Goal: Task Accomplishment & Management: Manage account settings

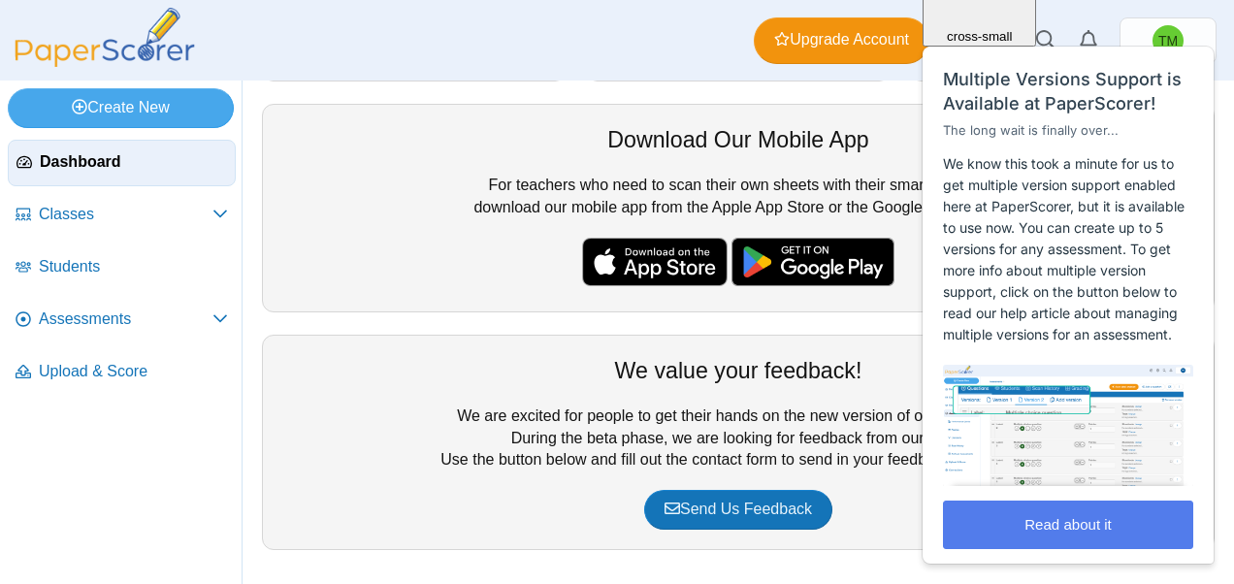
scroll to position [547, 0]
click at [273, 326] on div "Your Free PaperScore Trial You have 100 free scans for your trial of PaperScore…" at bounding box center [738, 56] width 972 height 1026
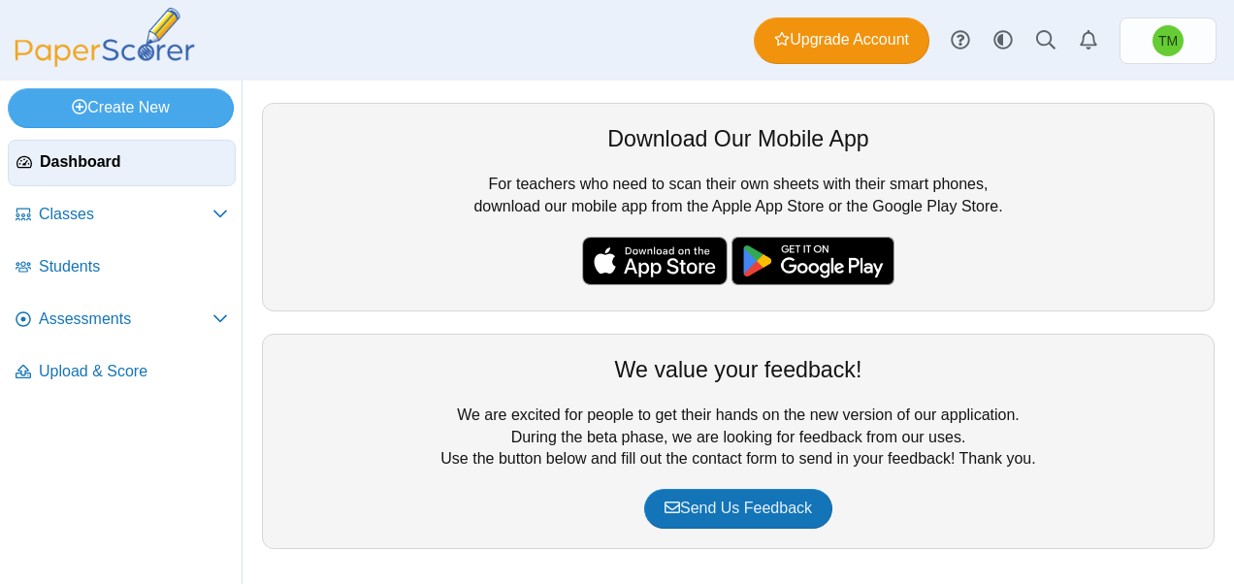
scroll to position [62, 0]
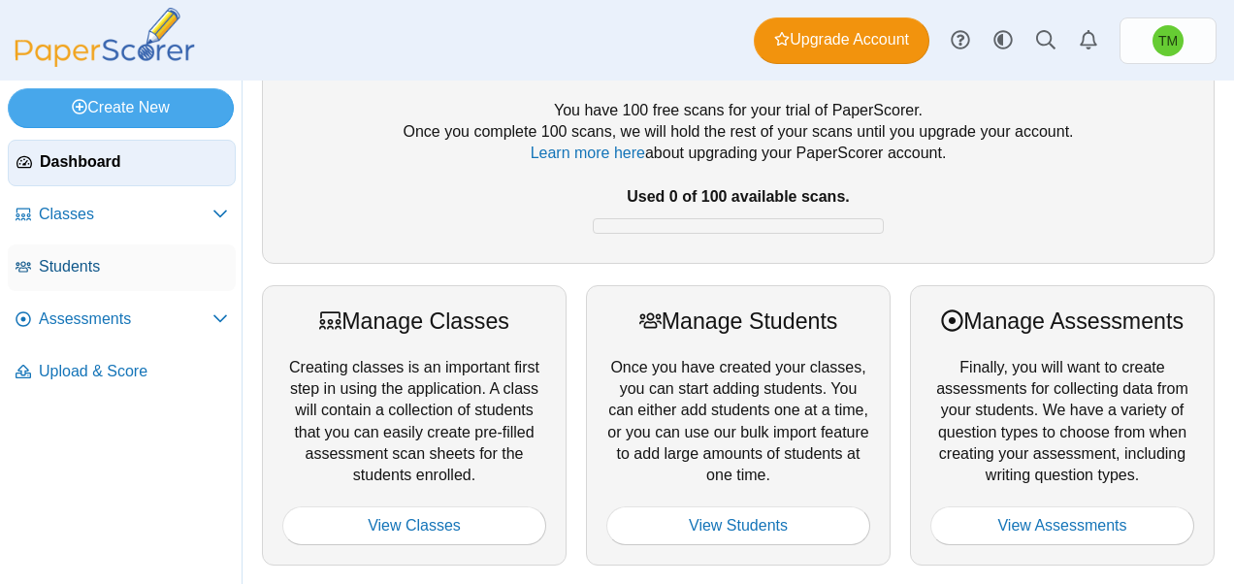
click at [73, 272] on span "Students" at bounding box center [133, 266] width 189 height 21
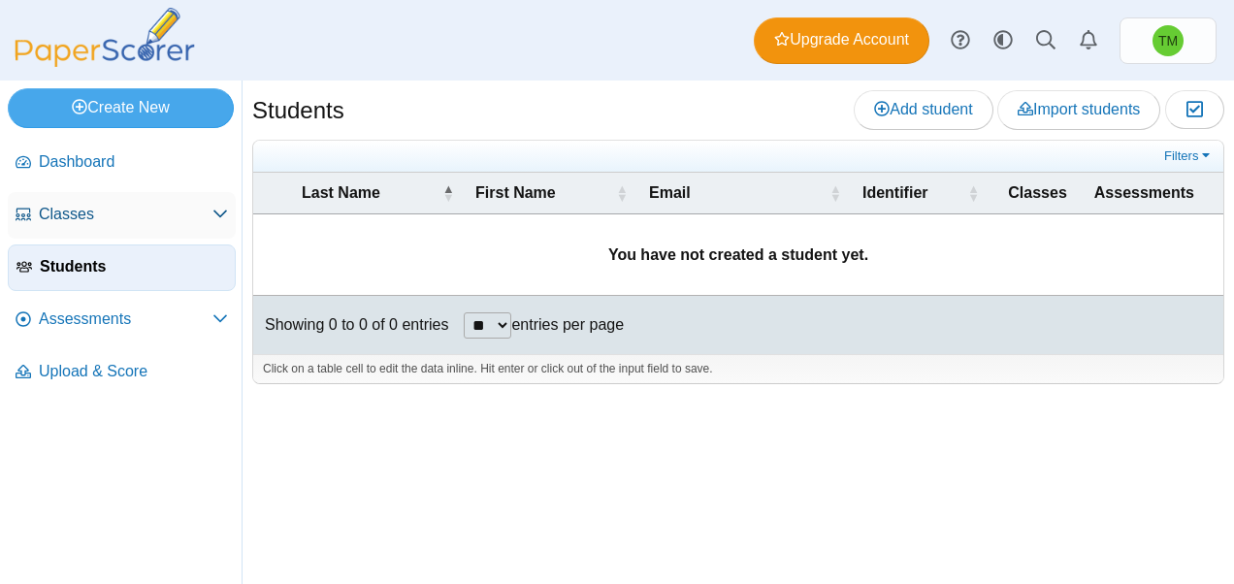
click at [50, 219] on span "Classes" at bounding box center [126, 214] width 174 height 21
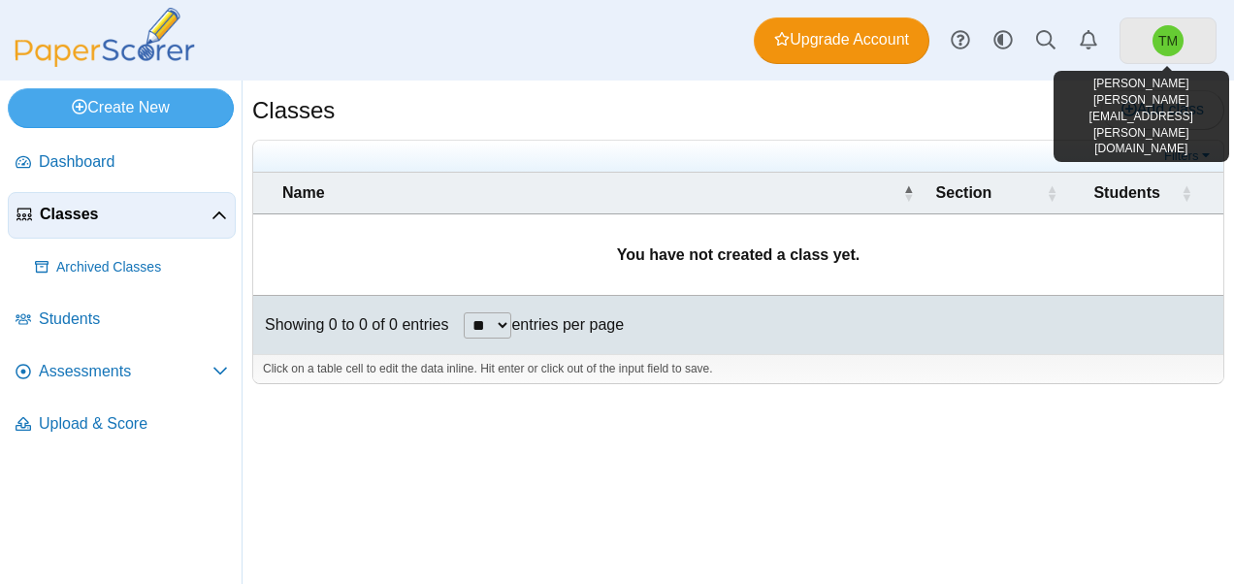
click at [1182, 41] on span "TM" at bounding box center [1168, 40] width 31 height 31
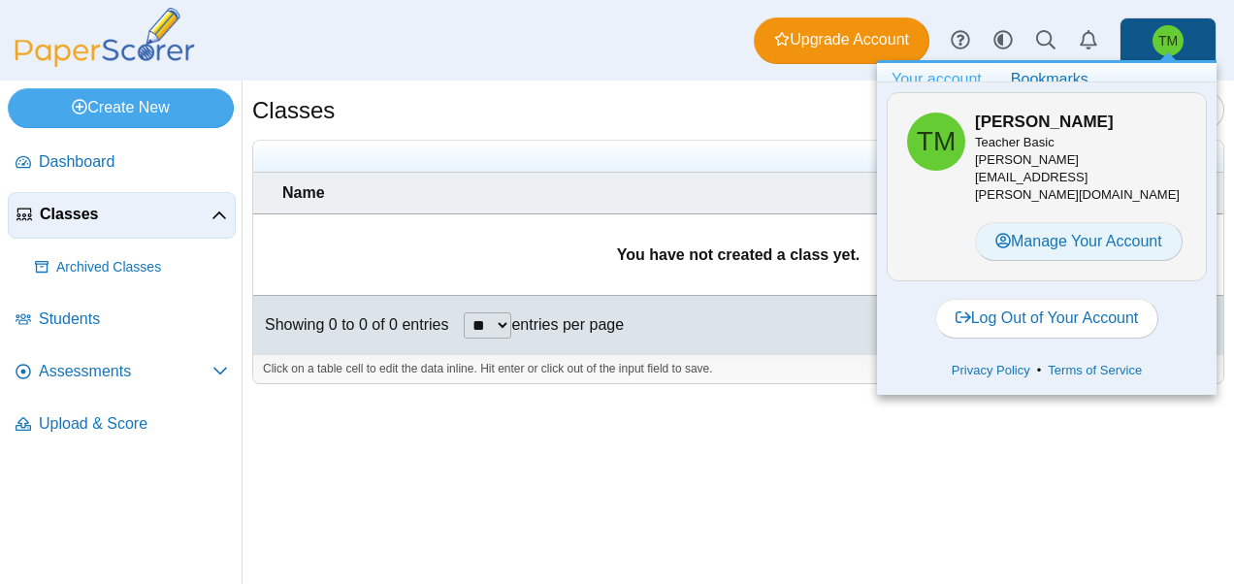
click at [1033, 222] on link "Manage Your Account" at bounding box center [1079, 241] width 208 height 39
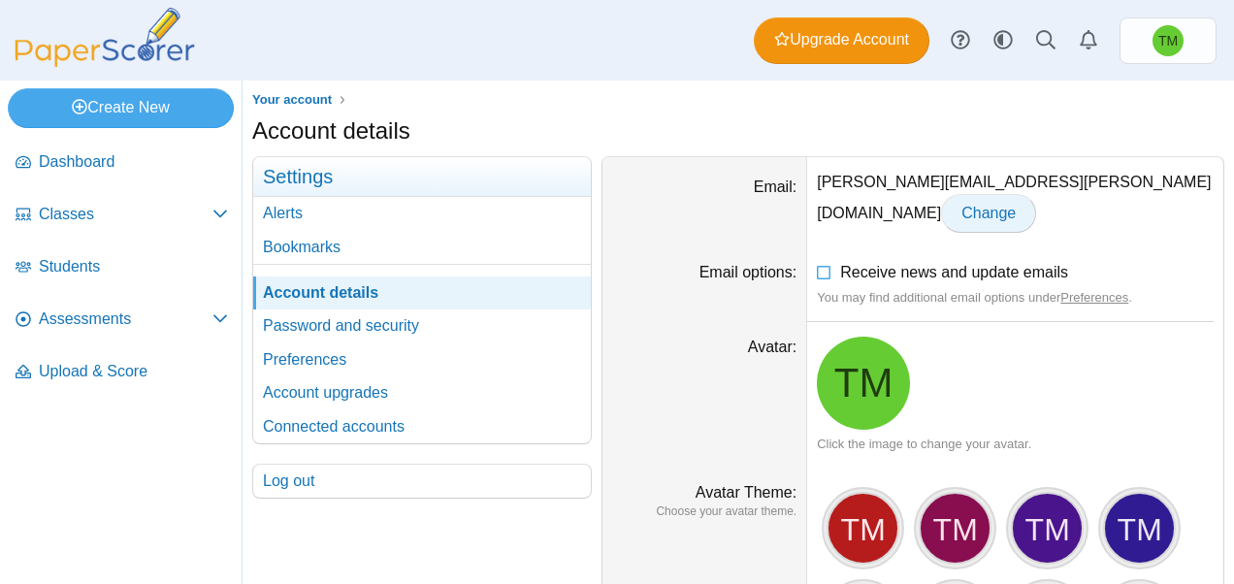
click at [1016, 205] on span "Change" at bounding box center [989, 213] width 54 height 16
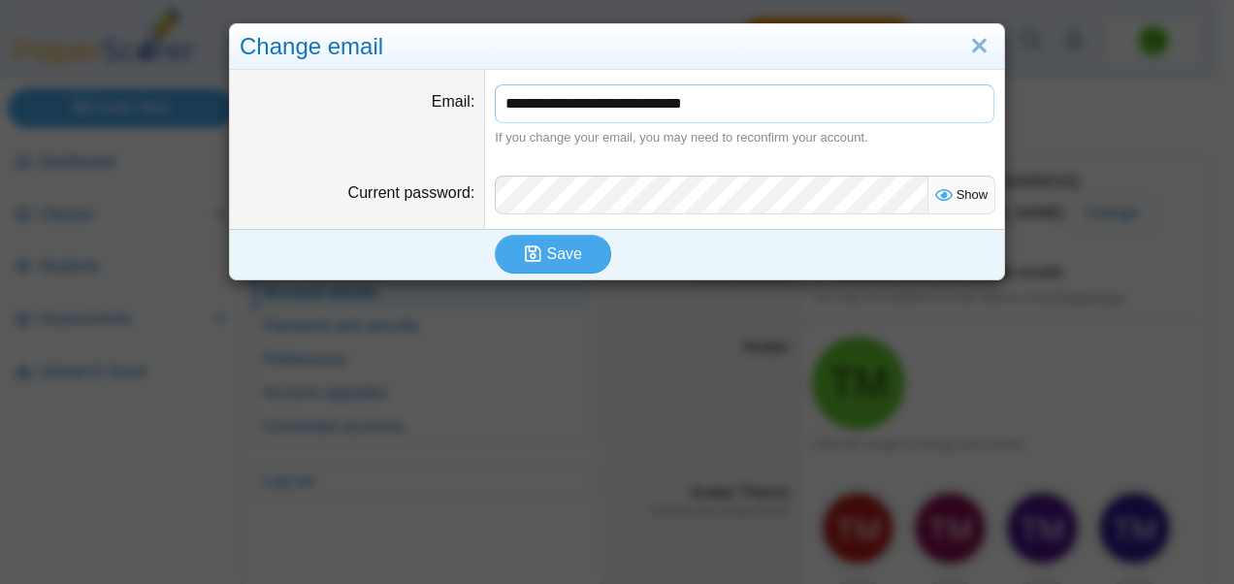
click at [547, 103] on input "**********" at bounding box center [745, 103] width 500 height 39
type input "**********"
click at [547, 256] on span "Save" at bounding box center [564, 254] width 35 height 16
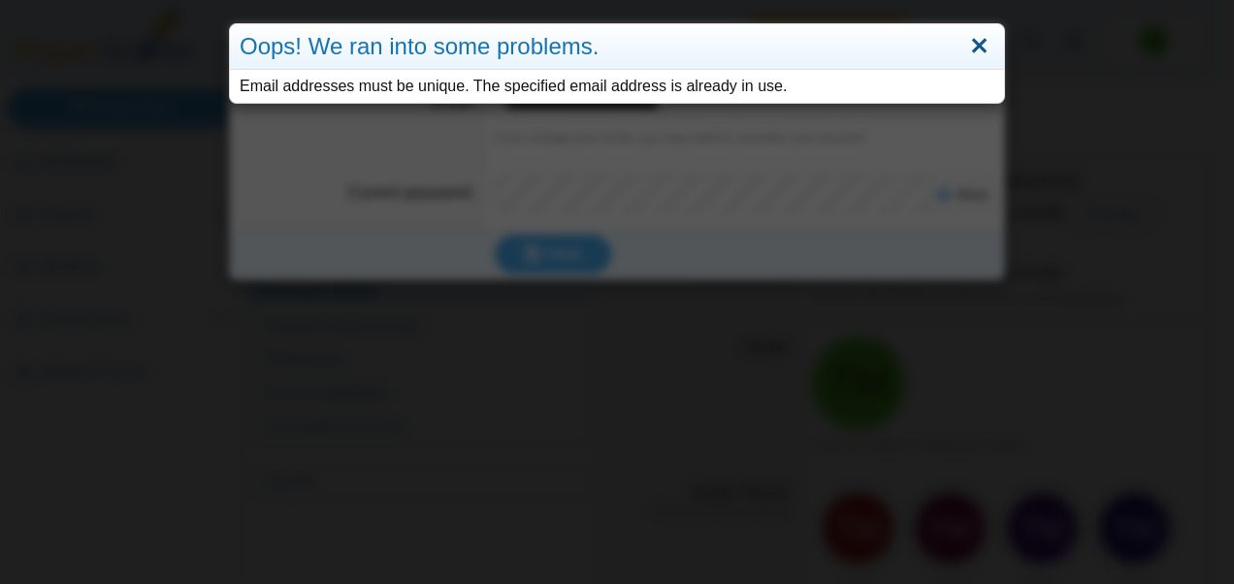
click at [976, 42] on link "Close" at bounding box center [980, 46] width 30 height 33
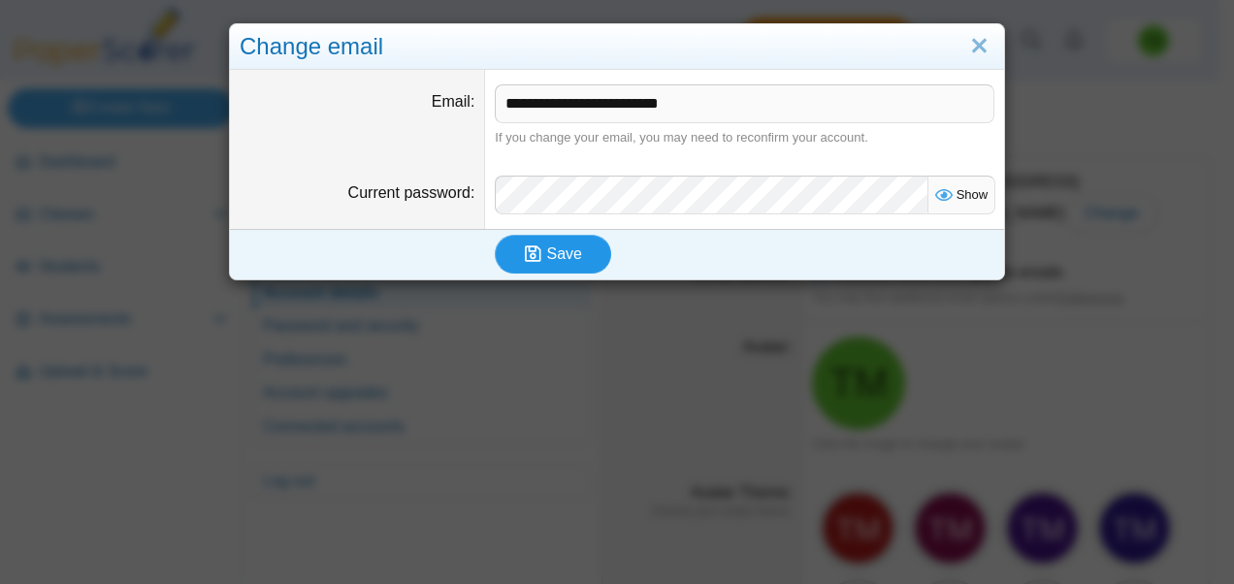
click at [563, 250] on span "Save" at bounding box center [564, 254] width 35 height 16
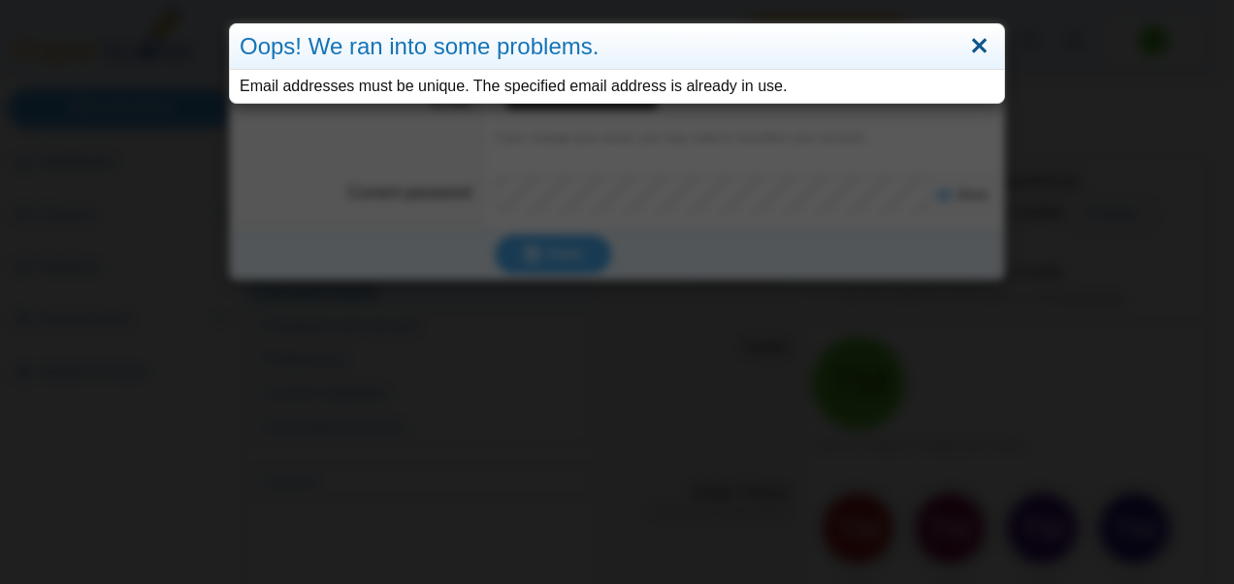
click at [973, 47] on link "Close" at bounding box center [980, 46] width 30 height 33
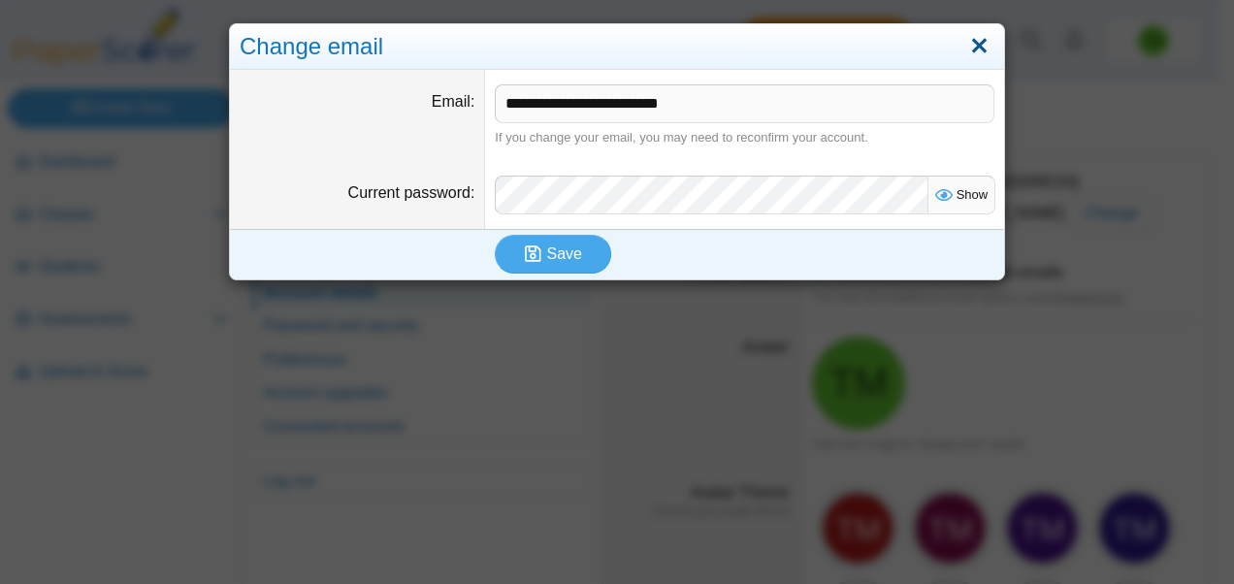
click at [965, 36] on link "Close" at bounding box center [980, 46] width 30 height 33
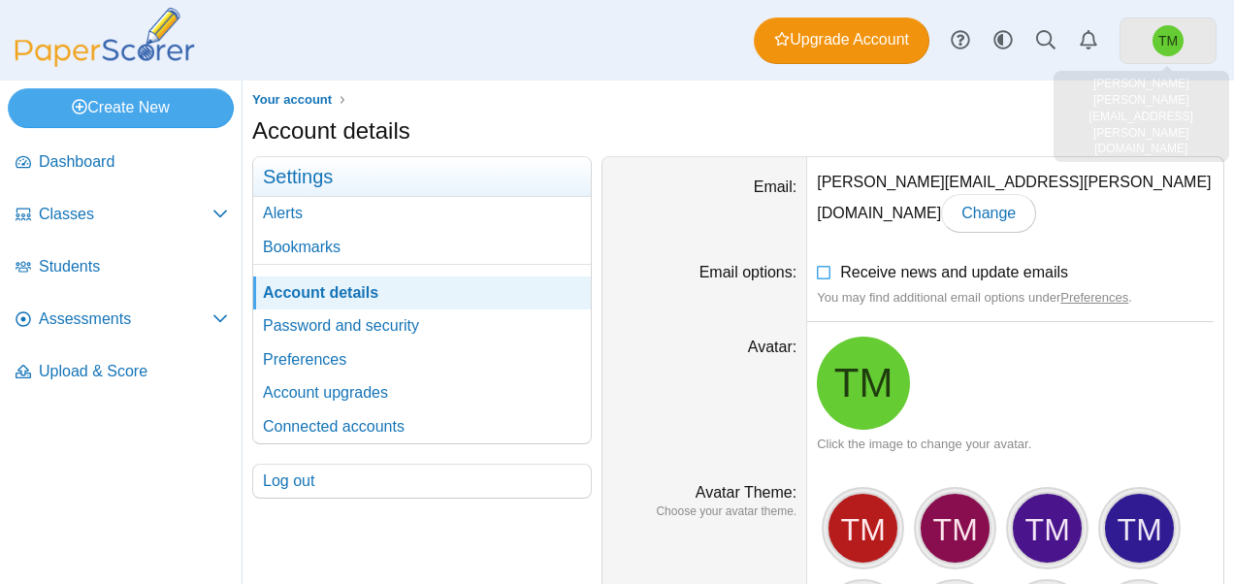
click at [1174, 49] on span "TM" at bounding box center [1168, 40] width 31 height 31
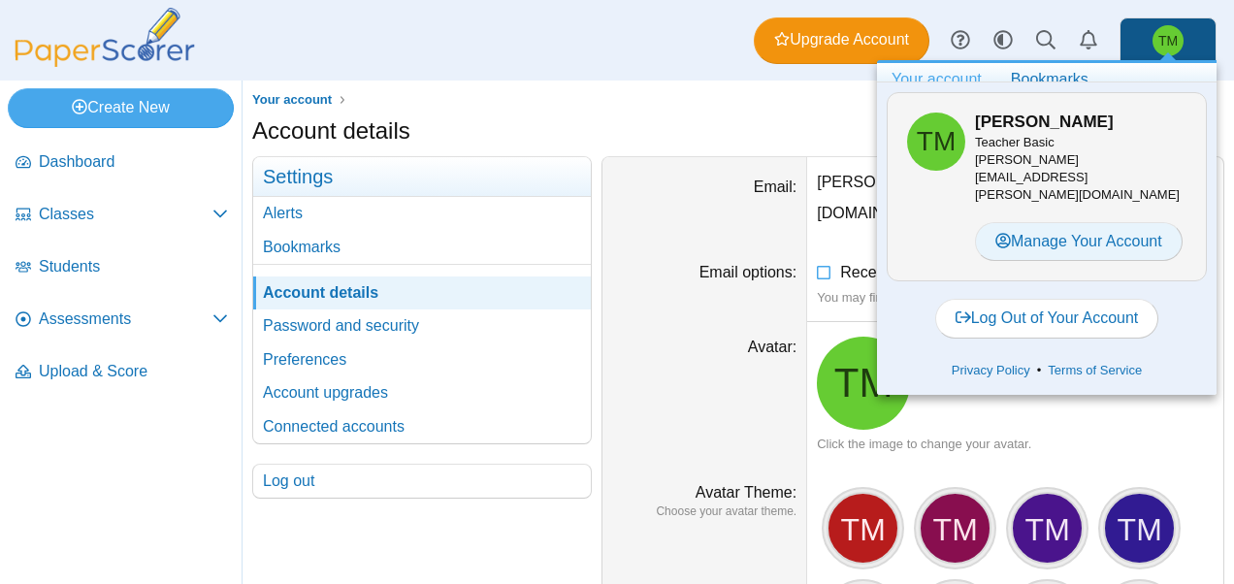
click at [1062, 222] on link "Manage Your Account" at bounding box center [1079, 241] width 208 height 39
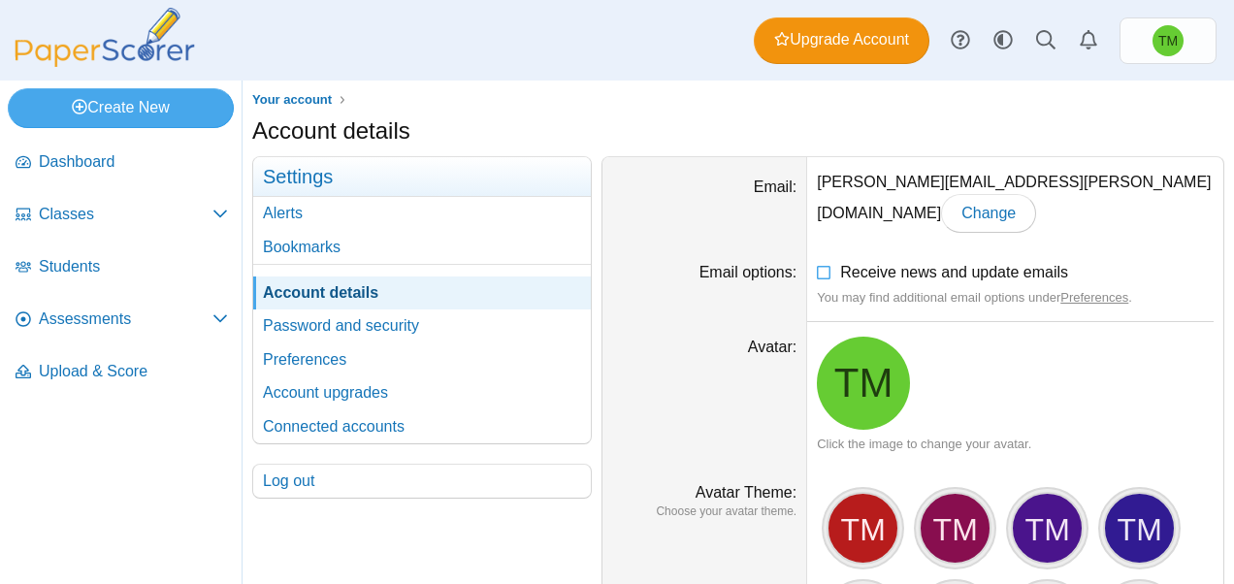
click at [326, 291] on link "Account details" at bounding box center [422, 293] width 338 height 33
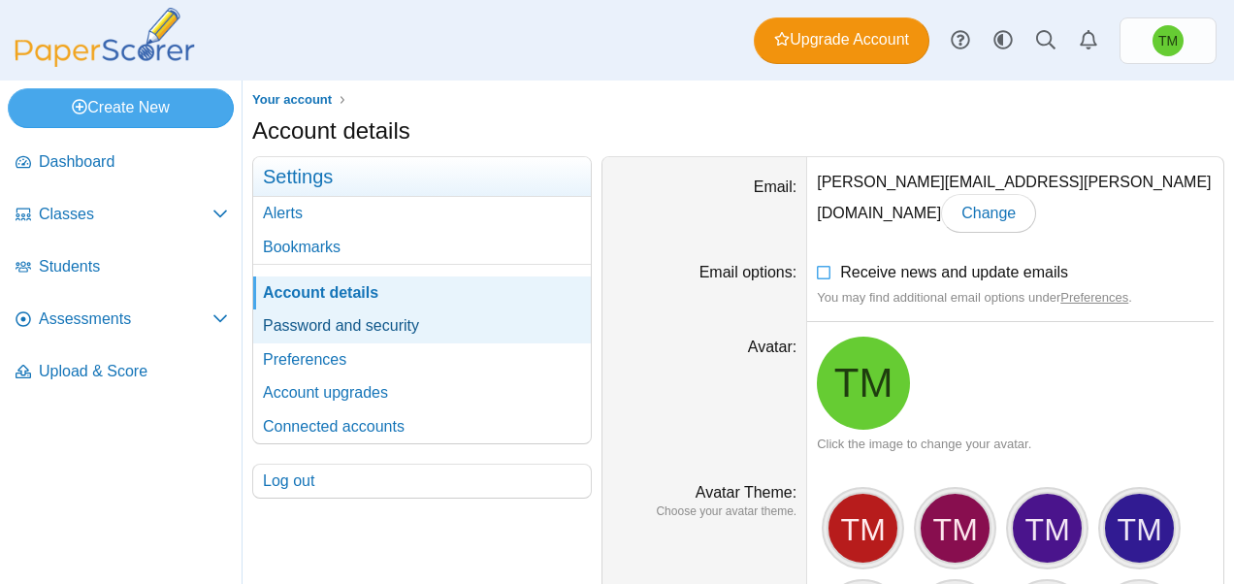
click at [324, 332] on link "Password and security" at bounding box center [422, 326] width 338 height 33
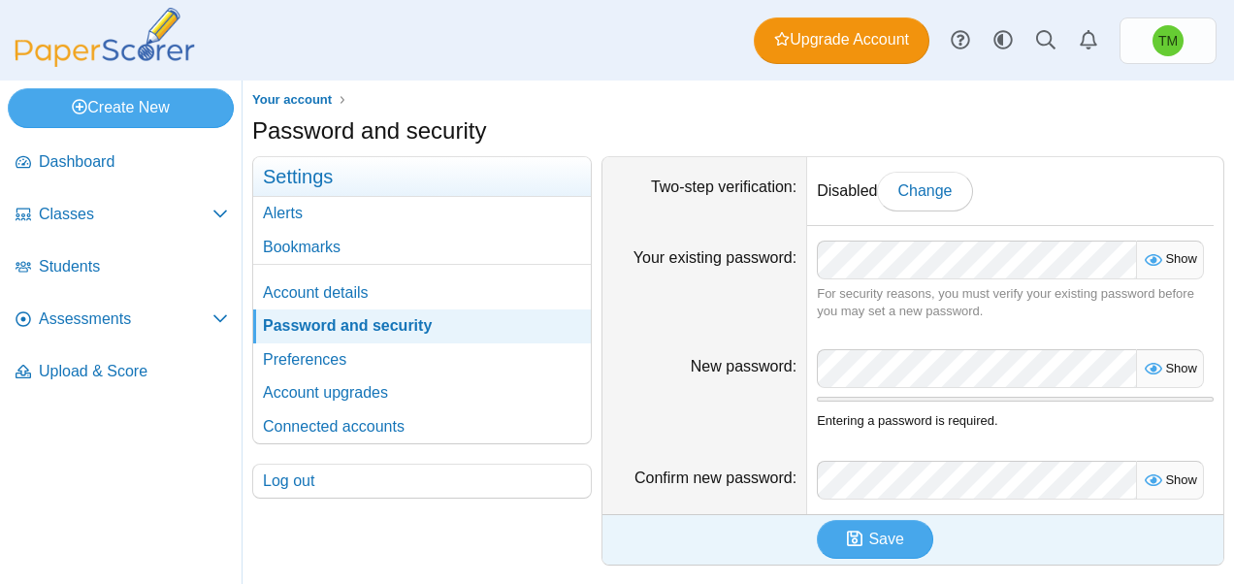
click at [307, 367] on link "Preferences" at bounding box center [422, 360] width 338 height 33
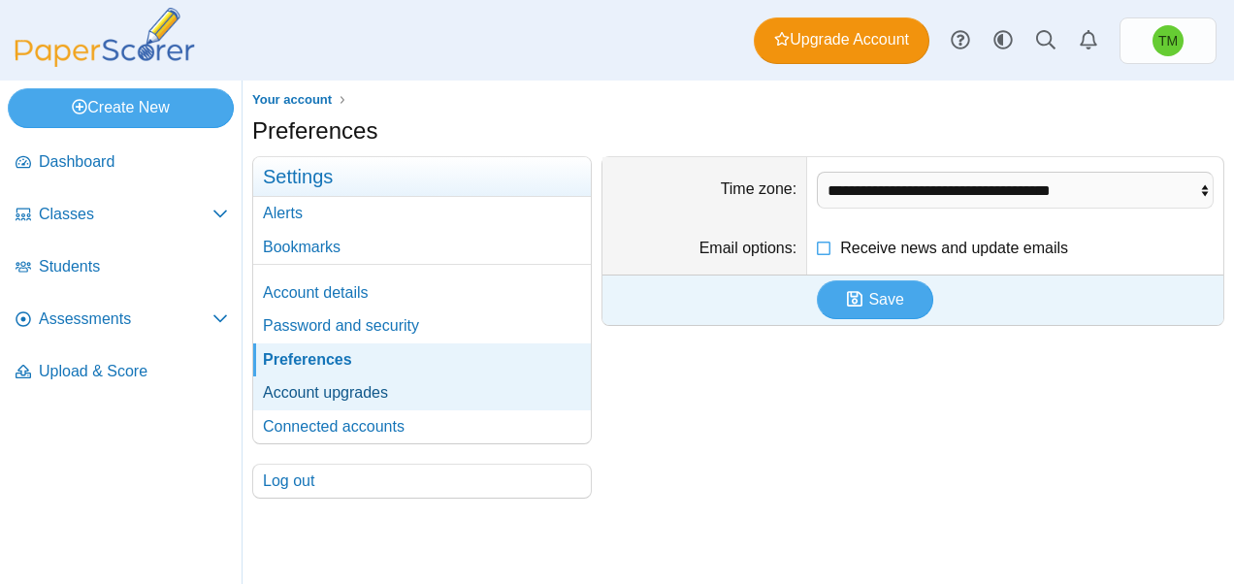
click at [304, 404] on link "Account upgrades" at bounding box center [422, 393] width 338 height 33
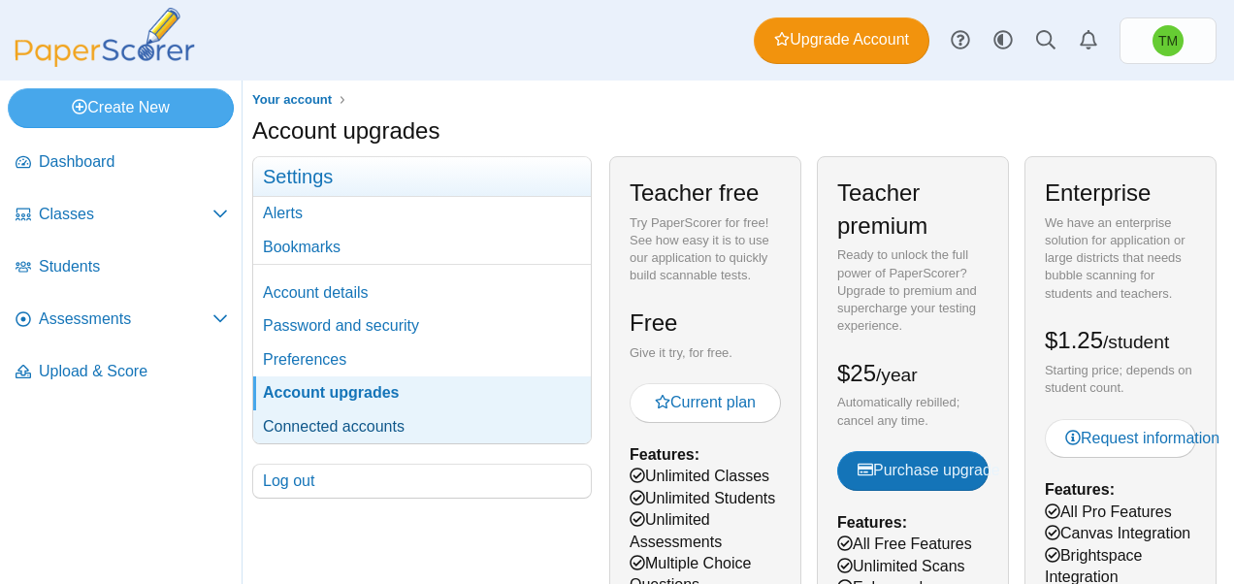
click at [302, 423] on link "Connected accounts" at bounding box center [422, 426] width 338 height 33
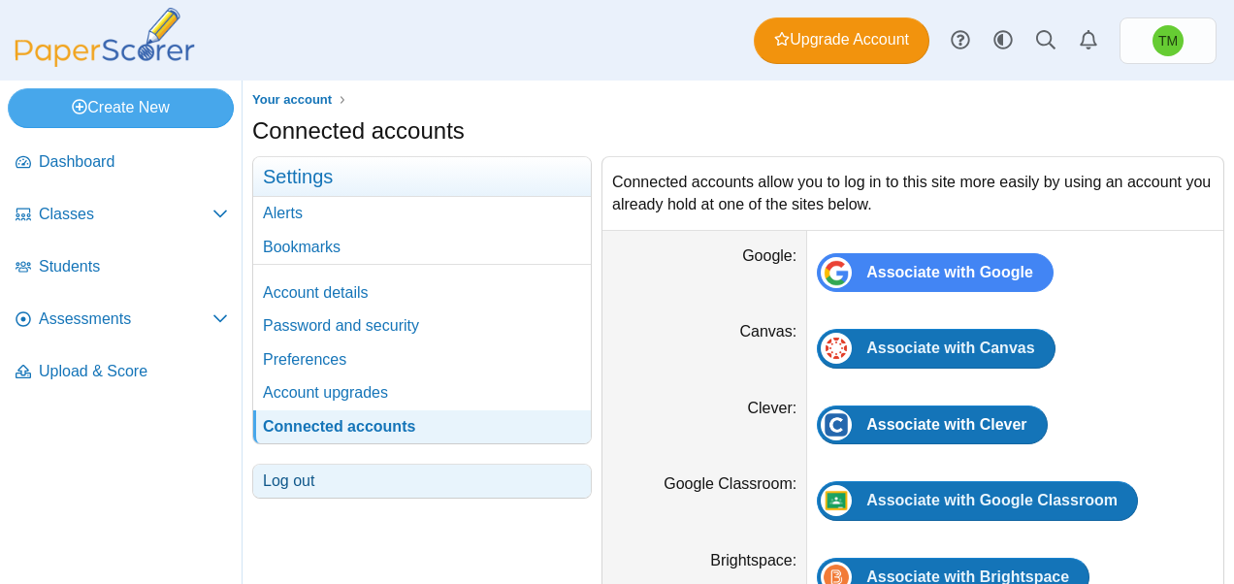
click at [283, 477] on link "Log out" at bounding box center [422, 481] width 338 height 33
